Goal: Browse casually

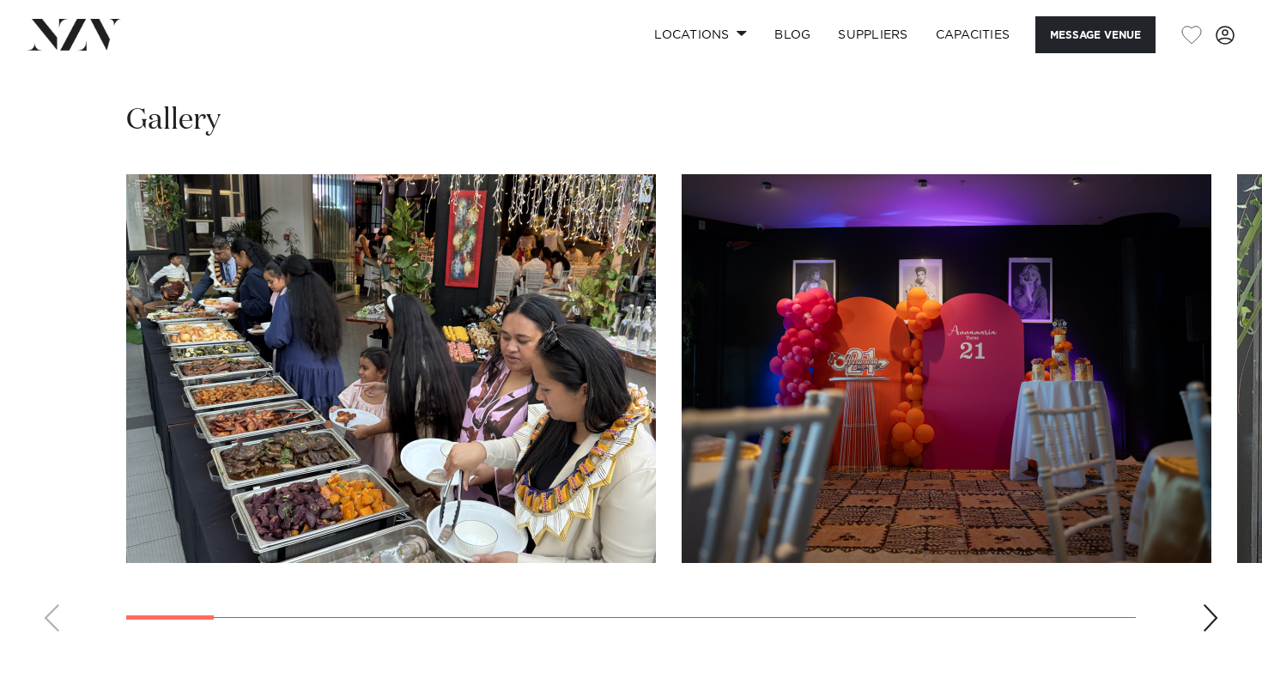
scroll to position [1564, 0]
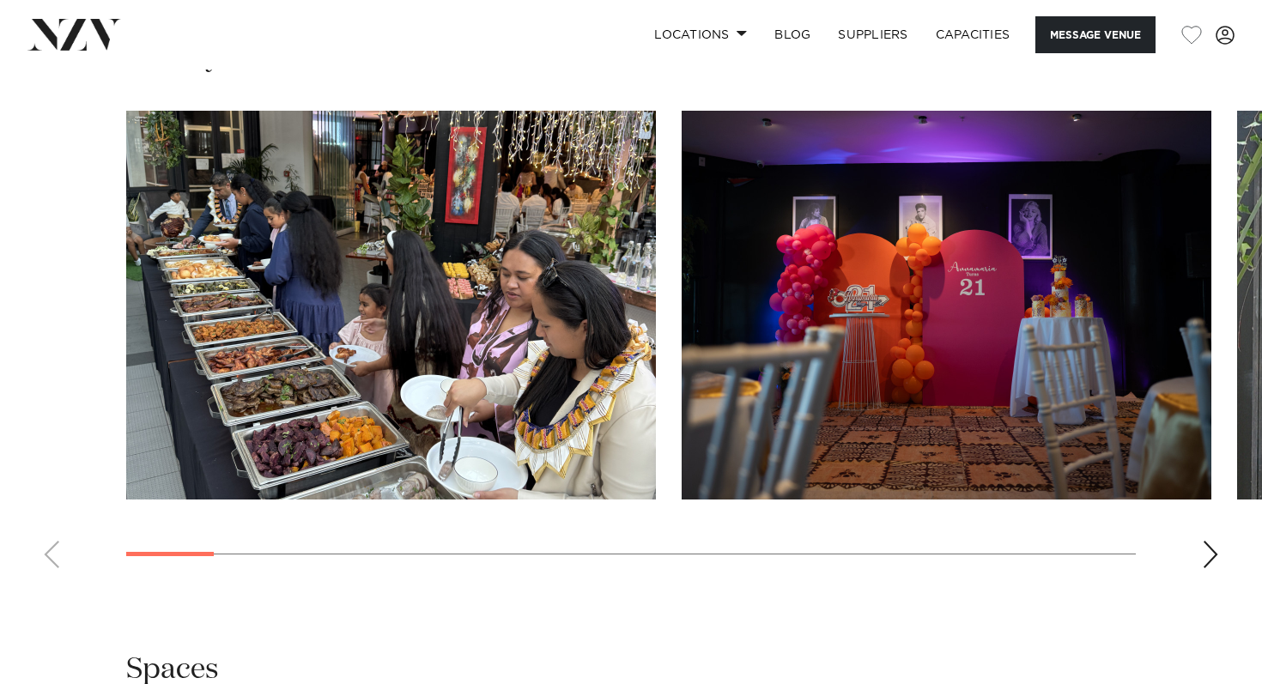
click at [1216, 554] on div "Next slide" at bounding box center [1210, 554] width 17 height 27
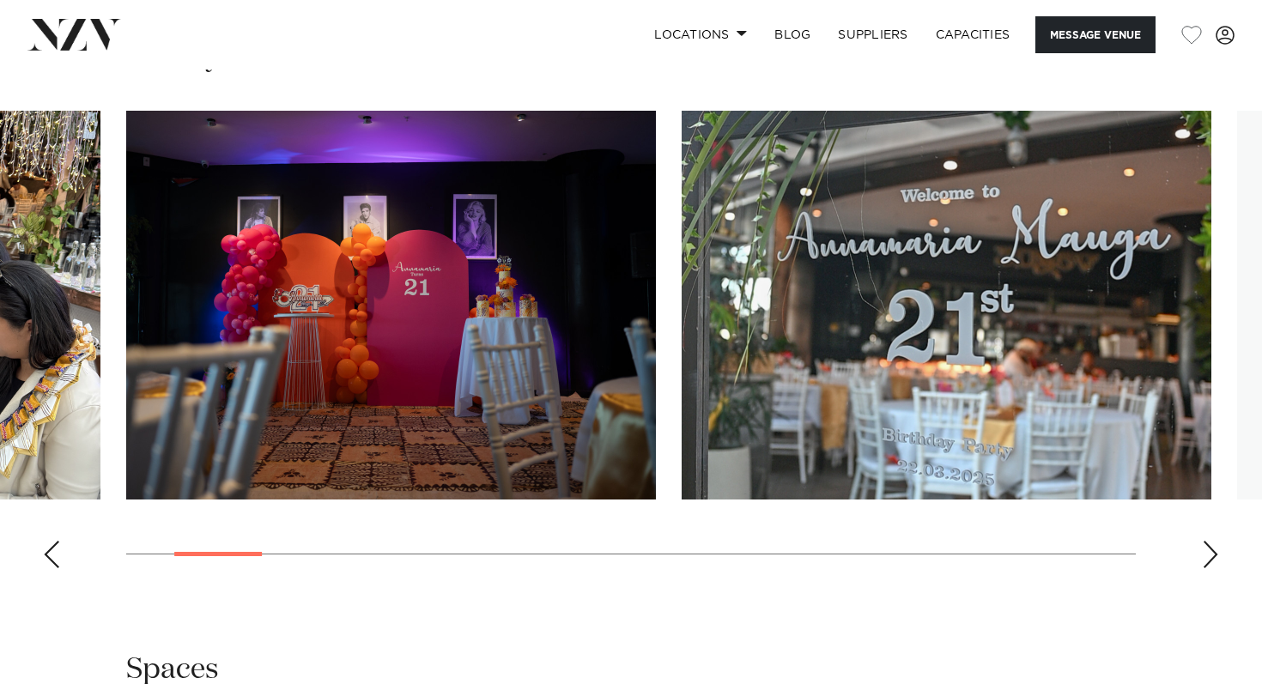
click at [1216, 554] on div "Next slide" at bounding box center [1210, 554] width 17 height 27
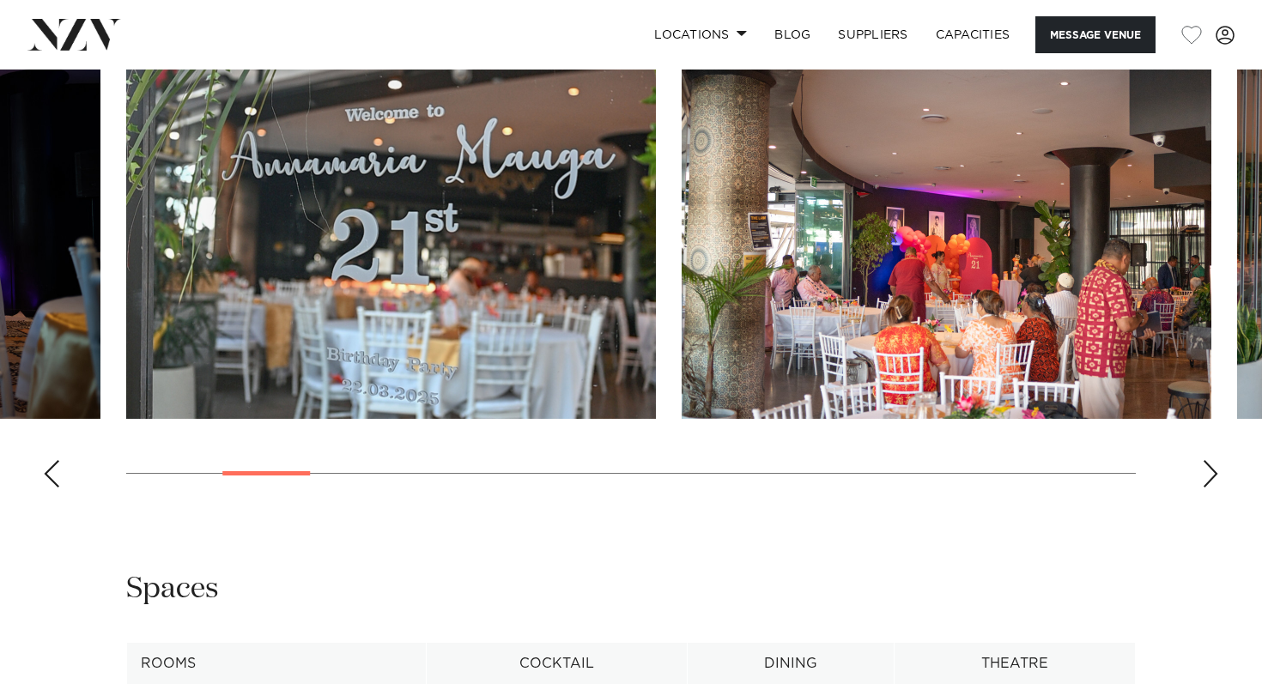
scroll to position [1633, 0]
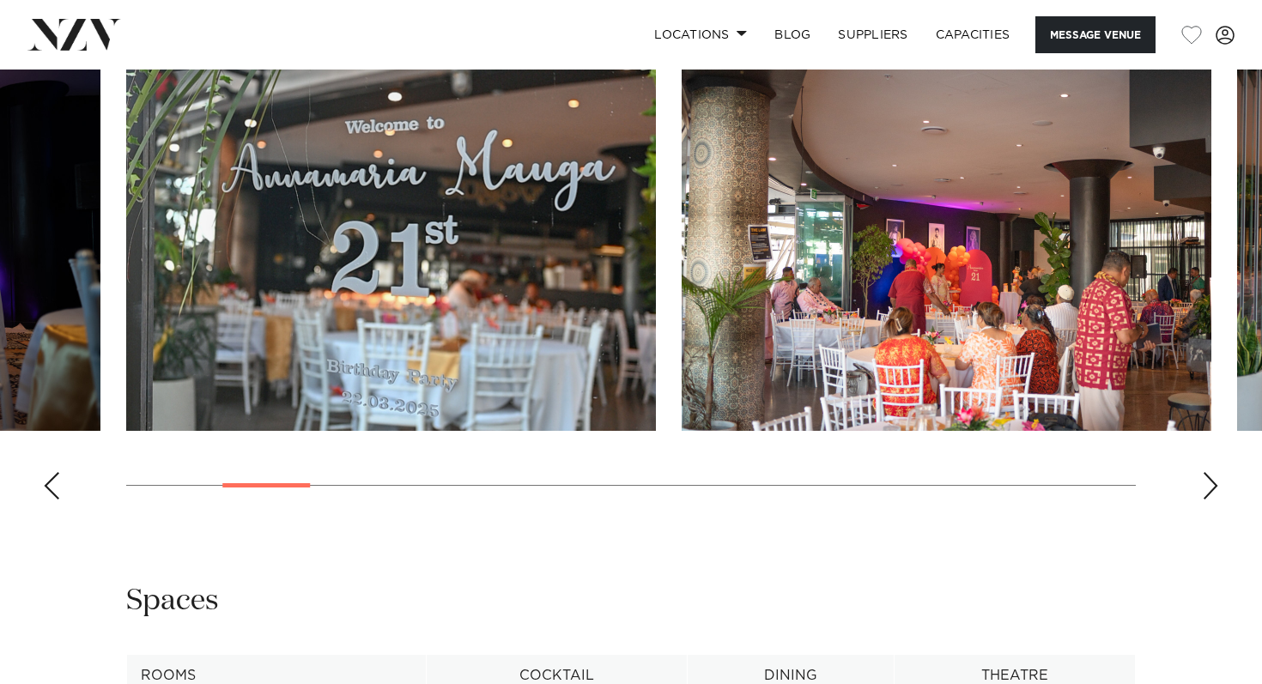
click at [1211, 481] on div "Next slide" at bounding box center [1210, 485] width 17 height 27
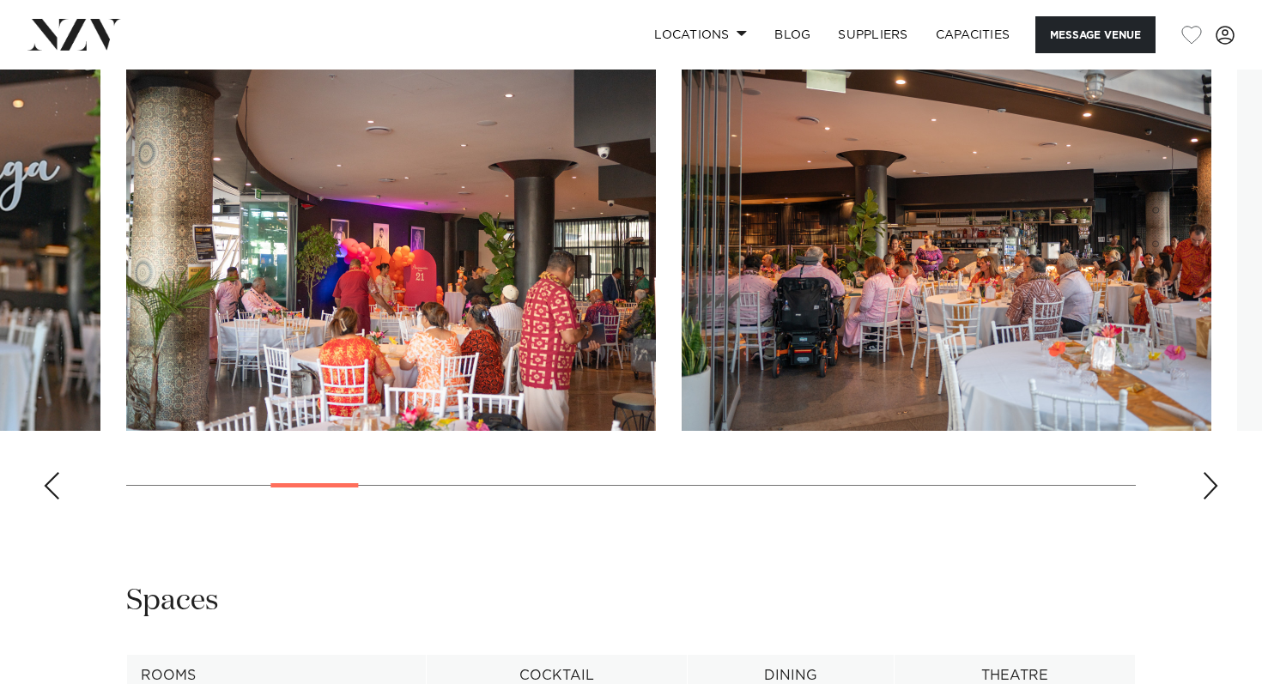
click at [1211, 481] on div "Next slide" at bounding box center [1210, 485] width 17 height 27
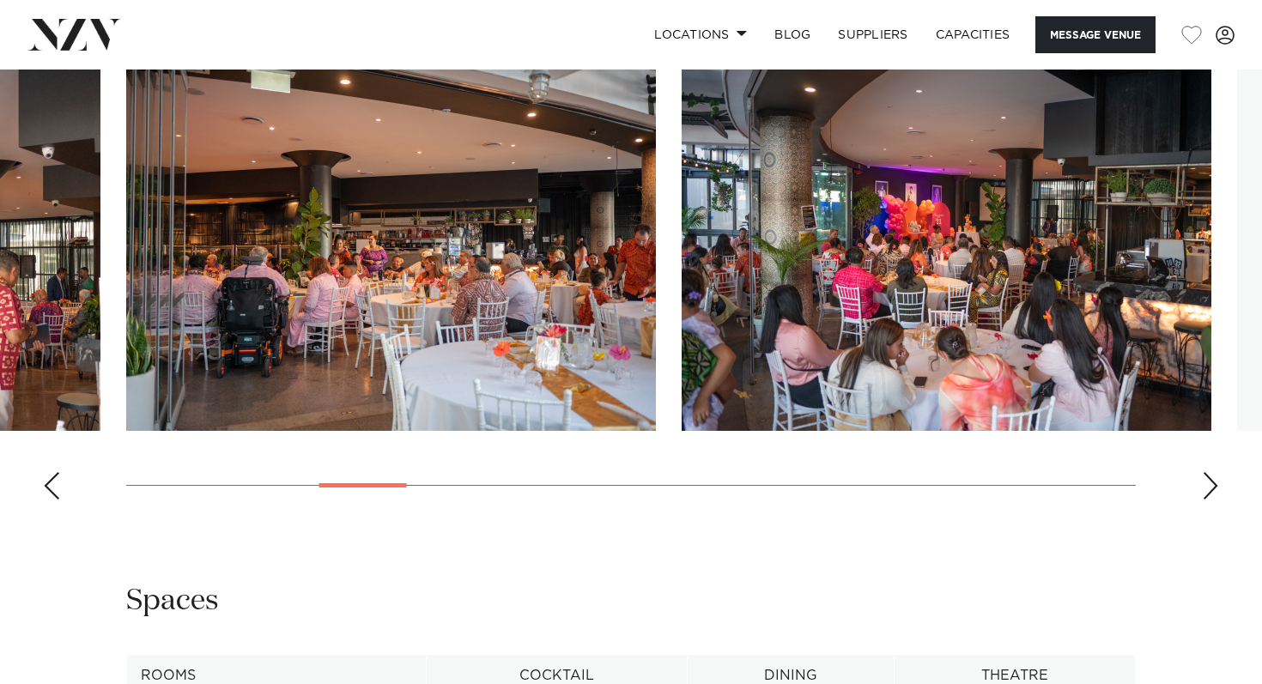
click at [1211, 481] on div "Next slide" at bounding box center [1210, 485] width 17 height 27
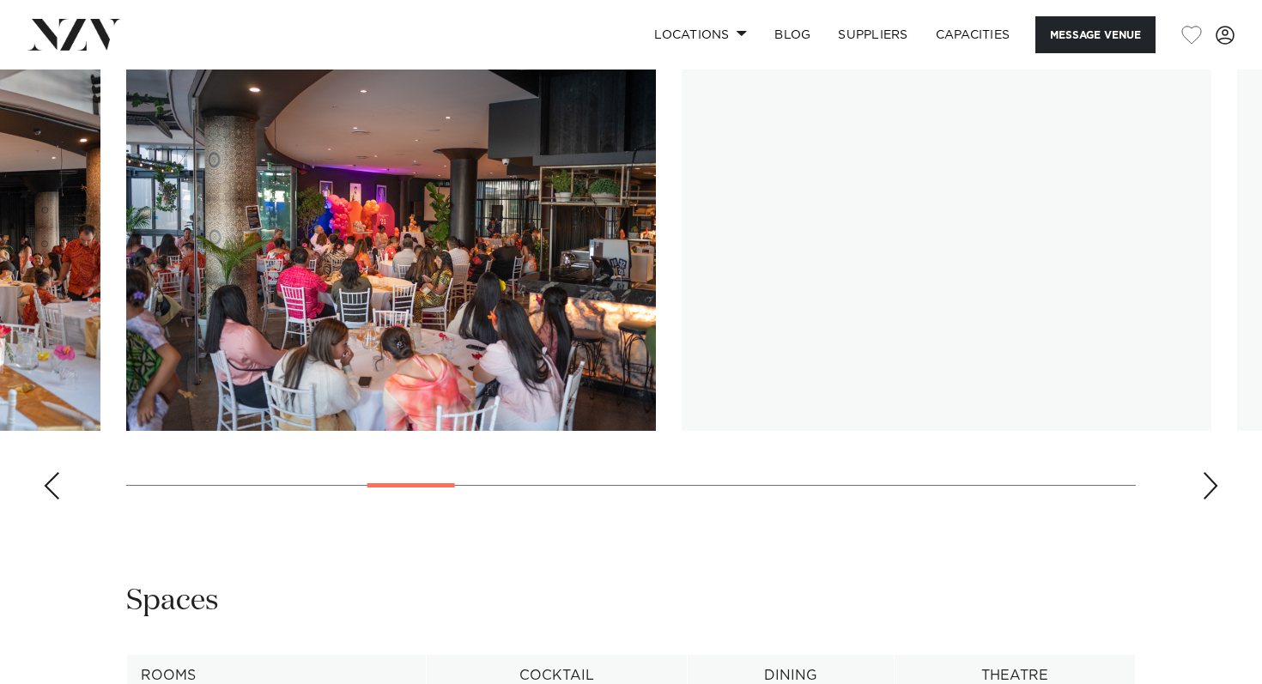
click at [1211, 481] on div "Next slide" at bounding box center [1210, 485] width 17 height 27
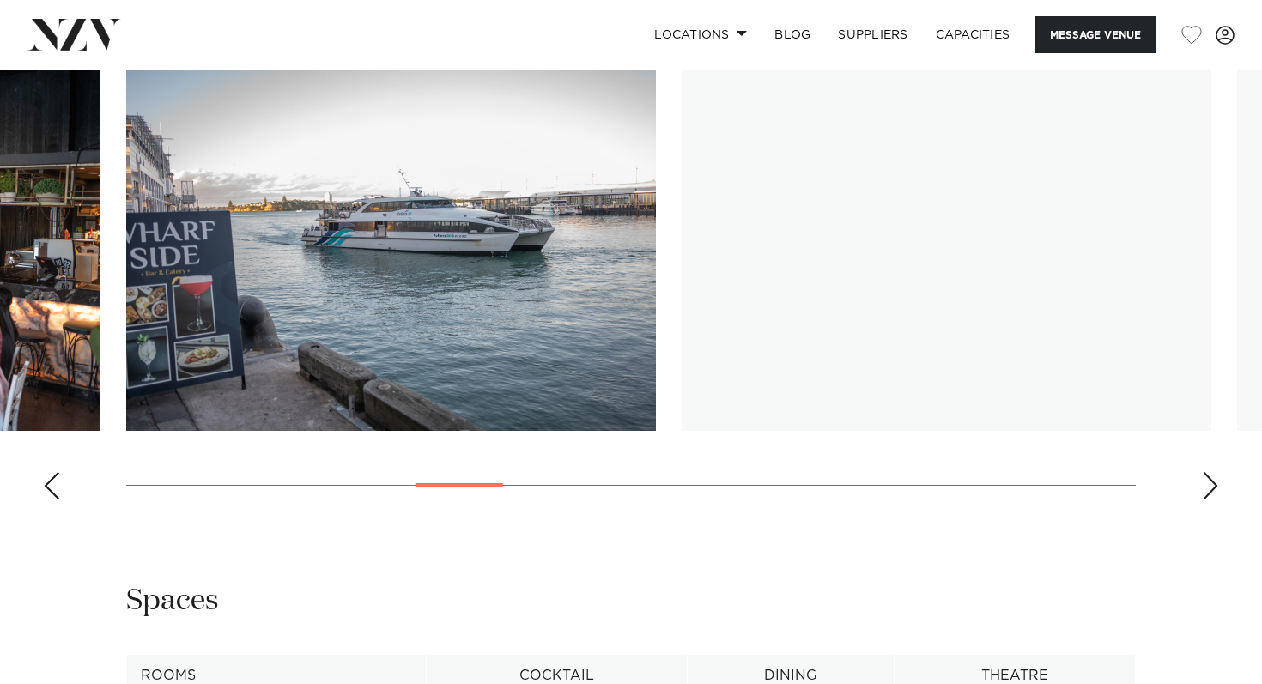
click at [1211, 481] on div "Next slide" at bounding box center [1210, 485] width 17 height 27
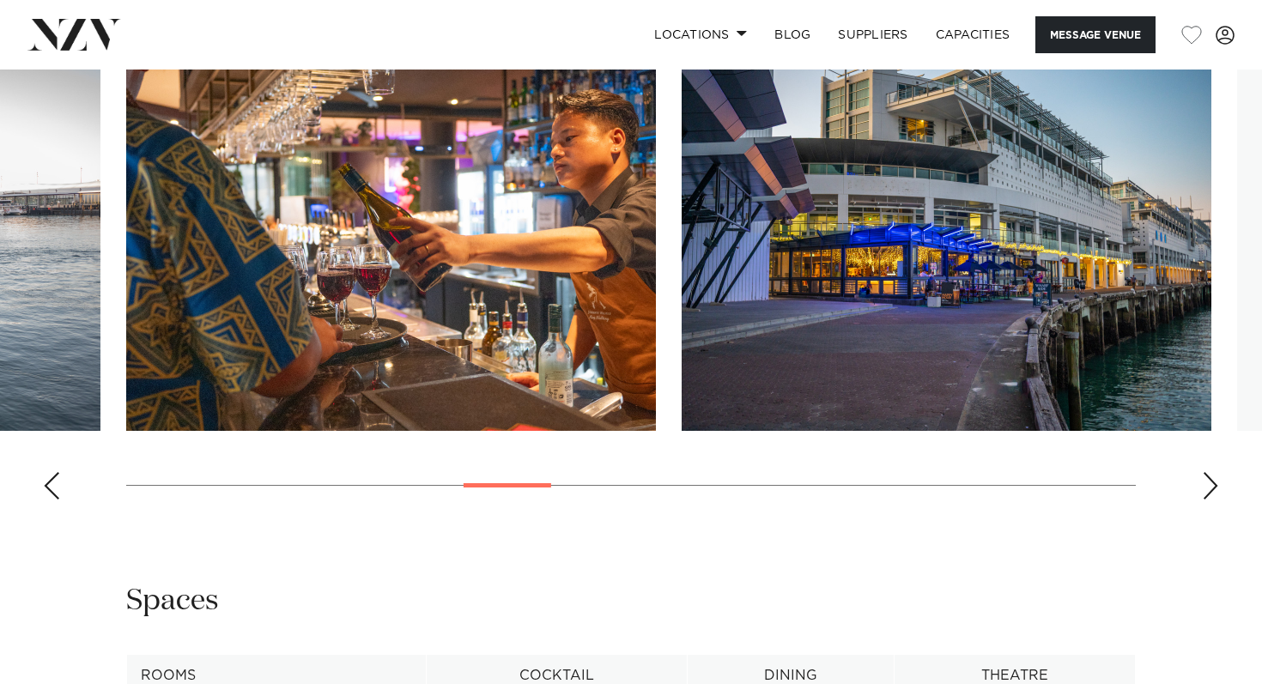
click at [1211, 481] on div "Next slide" at bounding box center [1210, 485] width 17 height 27
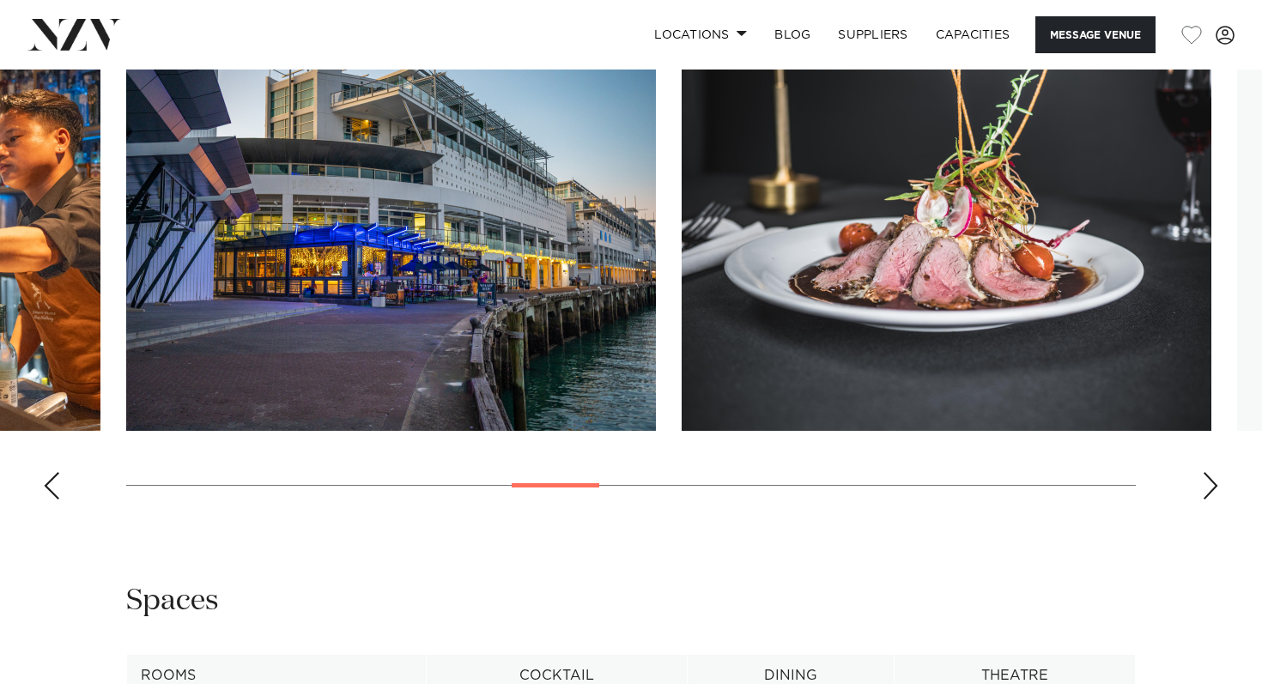
click at [1211, 481] on div "Next slide" at bounding box center [1210, 485] width 17 height 27
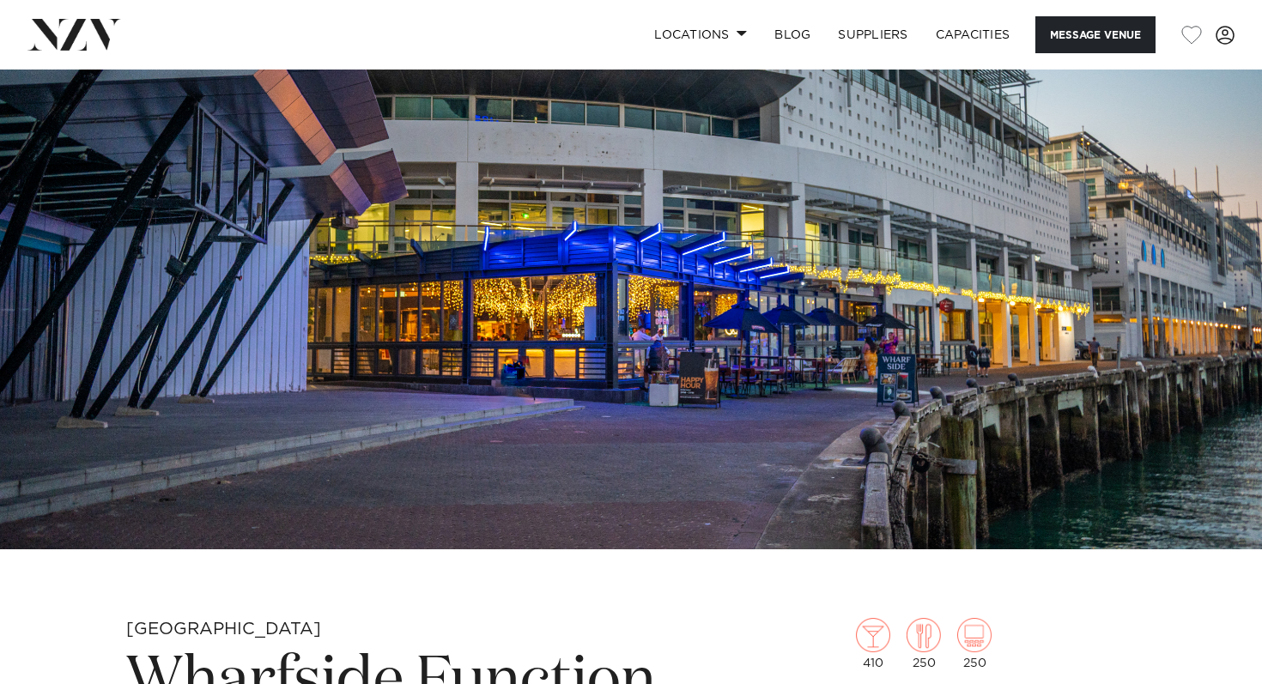
scroll to position [81, 0]
